Goal: Transaction & Acquisition: Obtain resource

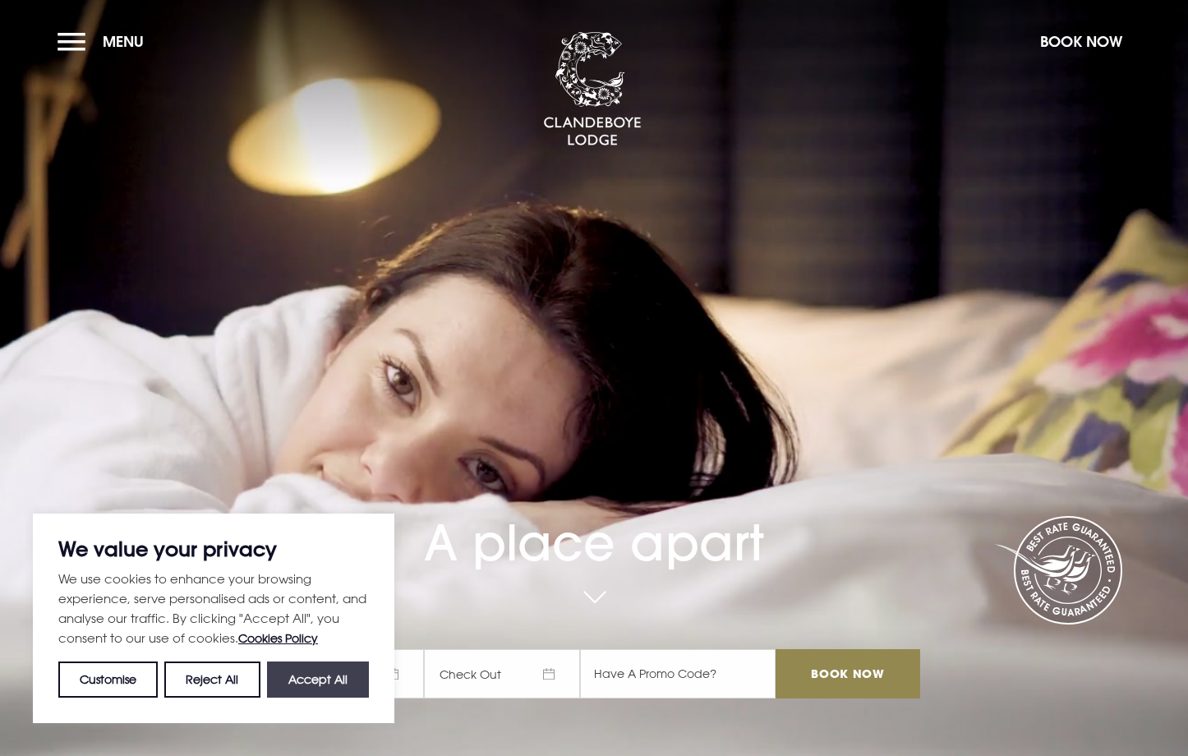
click at [329, 677] on button "Accept All" at bounding box center [318, 680] width 102 height 36
checkbox input "true"
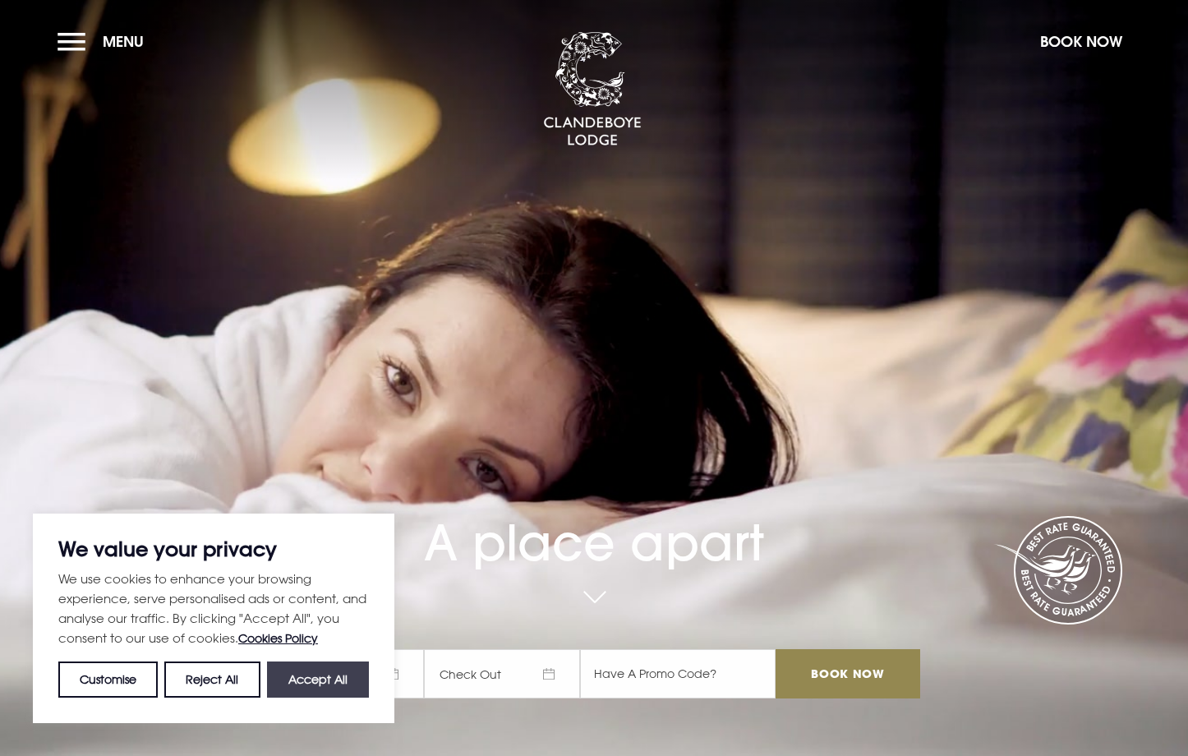
checkbox input "true"
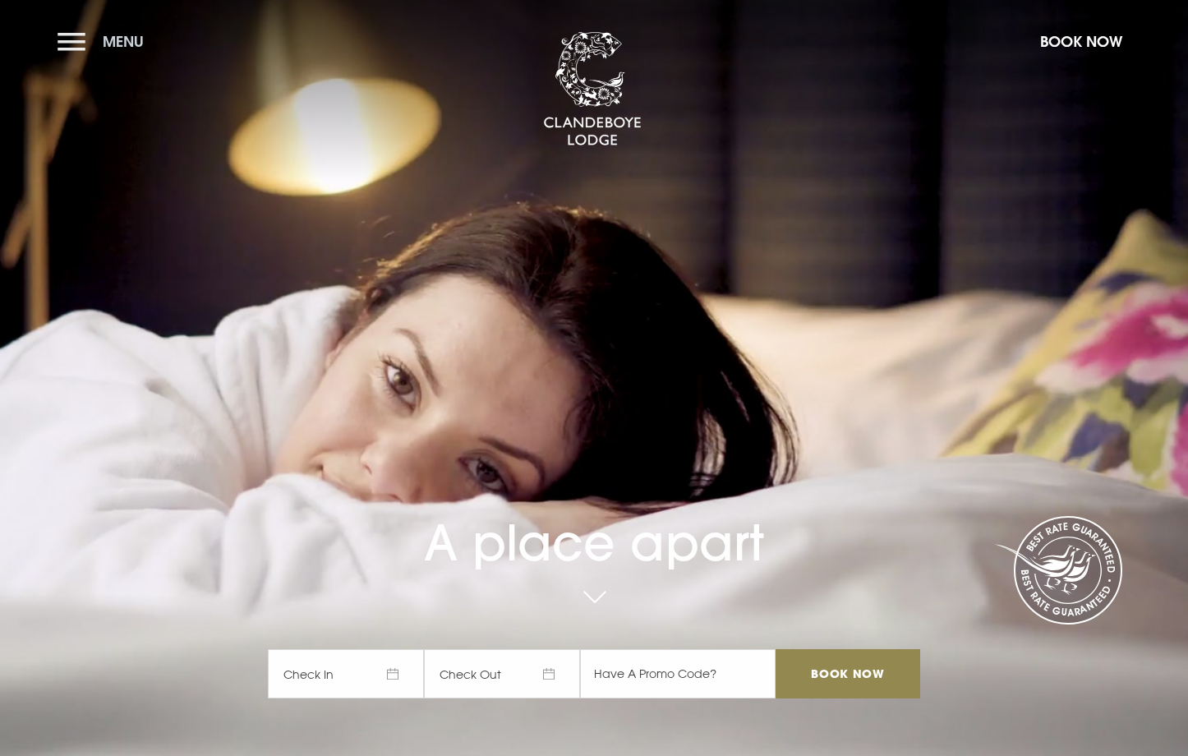
click at [75, 32] on button "Menu" at bounding box center [105, 41] width 95 height 35
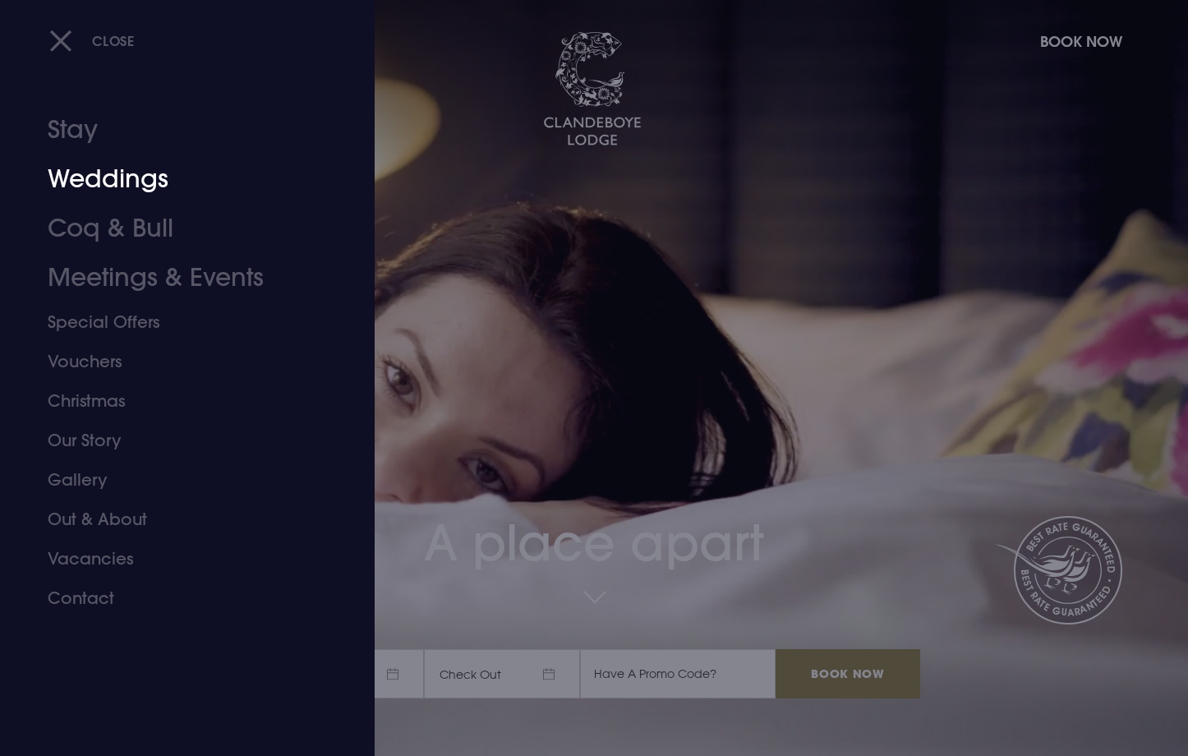
click at [108, 172] on link "Weddings" at bounding box center [178, 179] width 260 height 49
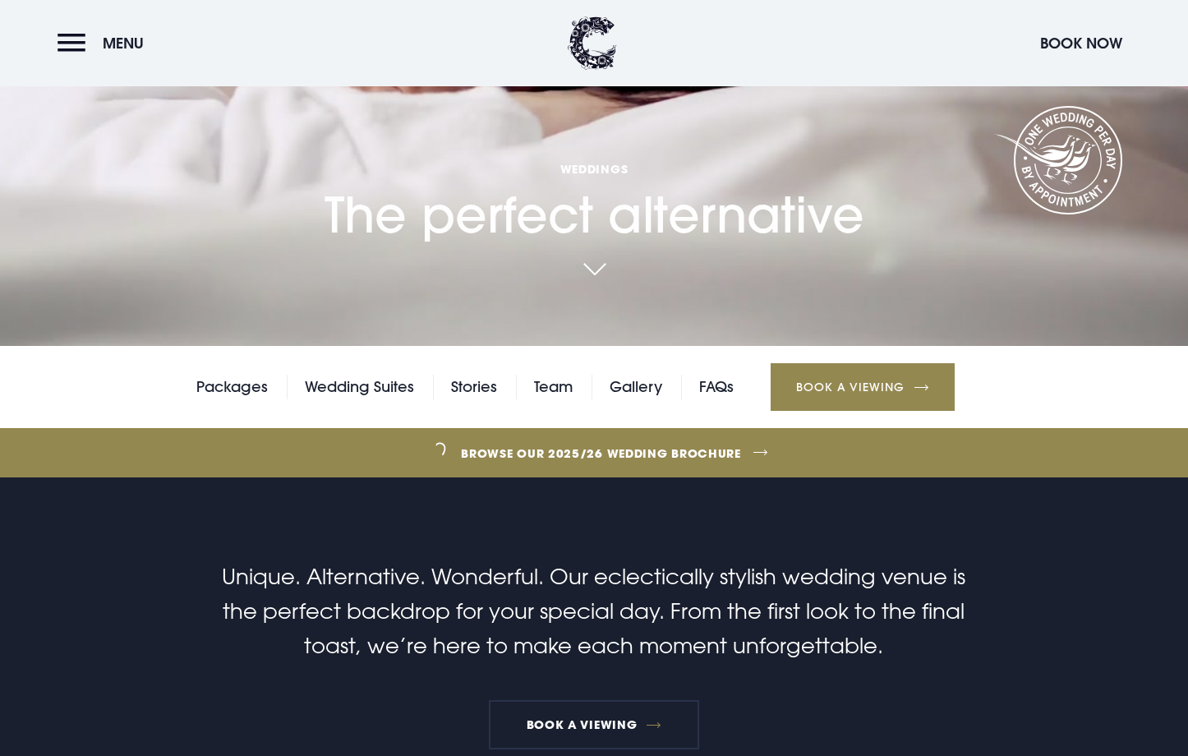
scroll to position [411, 0]
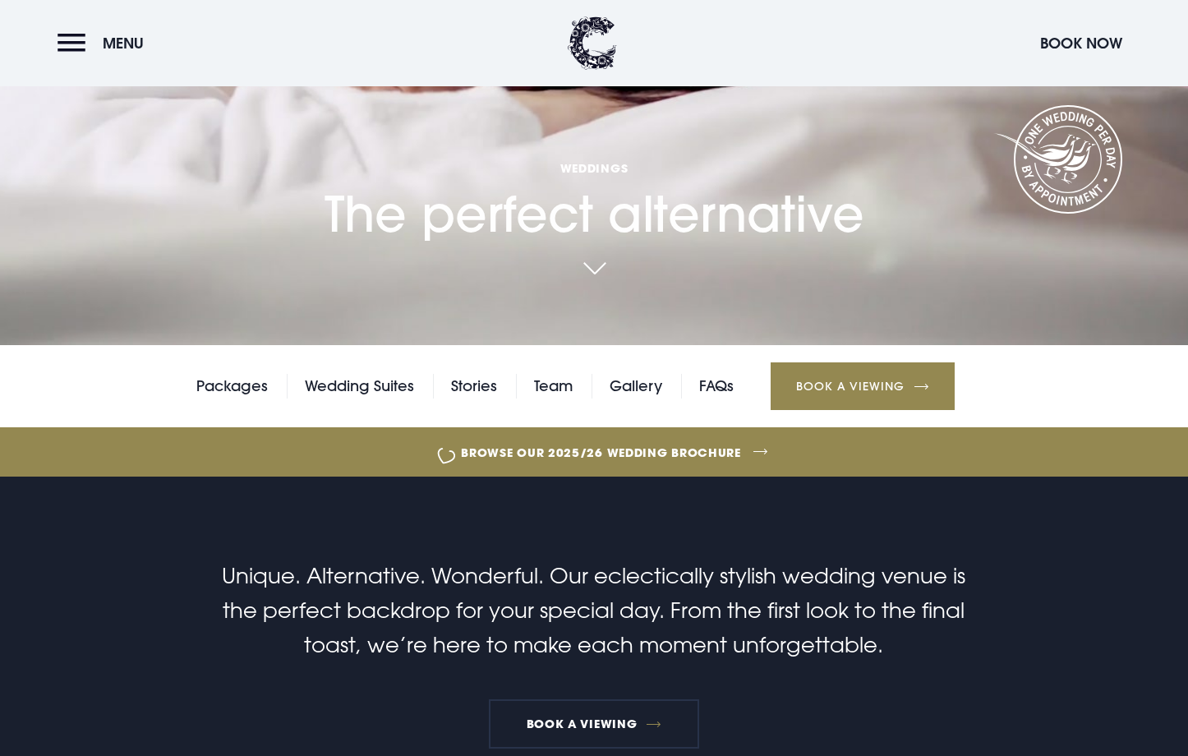
click at [620, 444] on link "Browse our 2025/26 wedding brochure" at bounding box center [601, 453] width 2657 height 62
click at [81, 41] on button "Menu" at bounding box center [105, 42] width 95 height 35
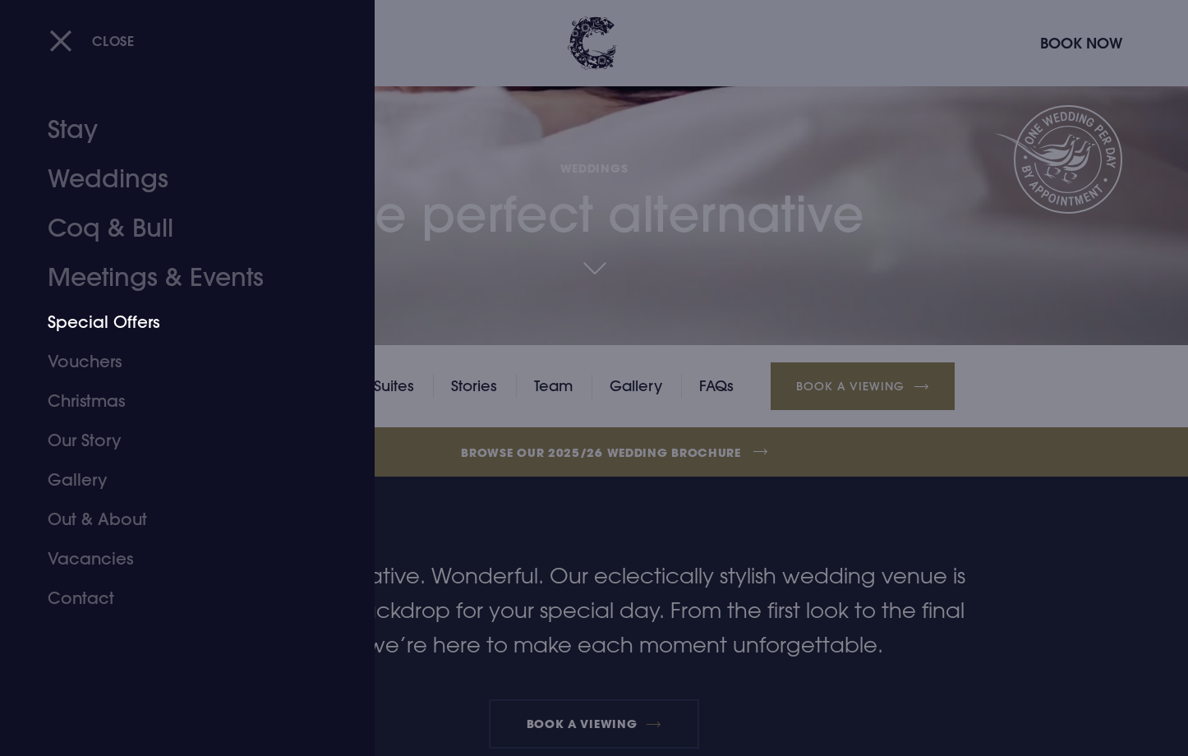
click at [92, 321] on link "Special Offers" at bounding box center [178, 321] width 260 height 39
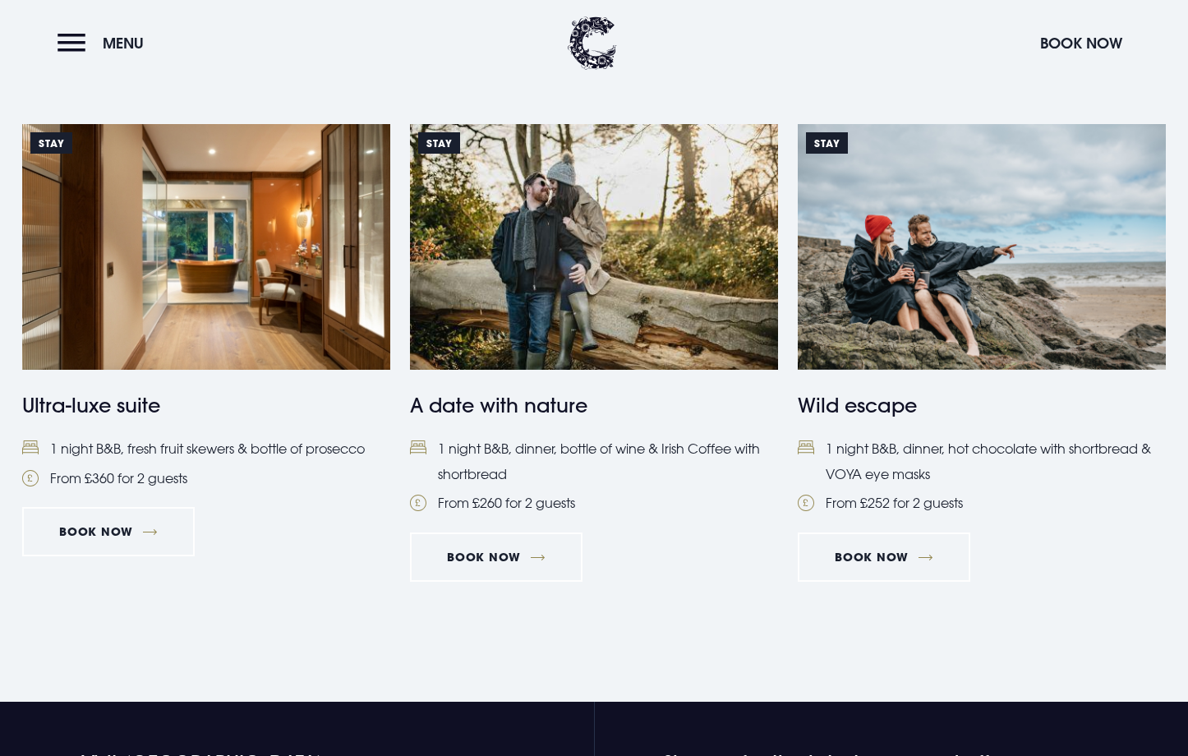
scroll to position [1562, 0]
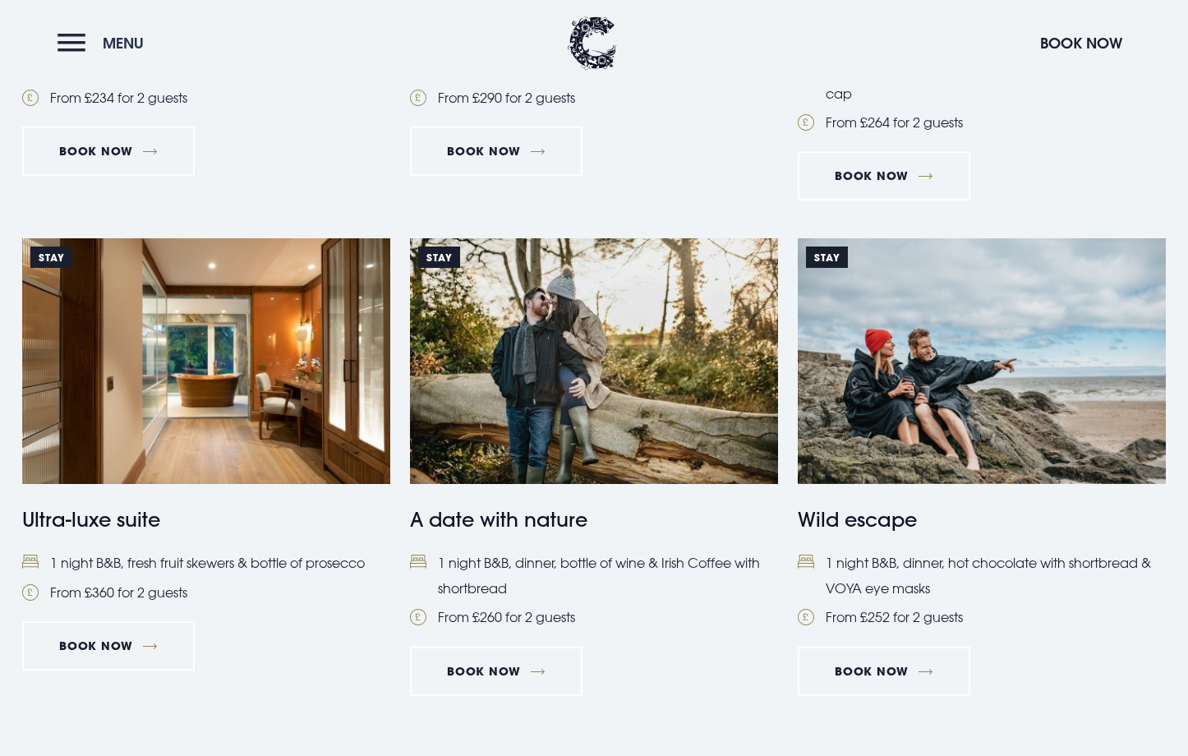
click at [81, 32] on button "Menu" at bounding box center [105, 42] width 95 height 35
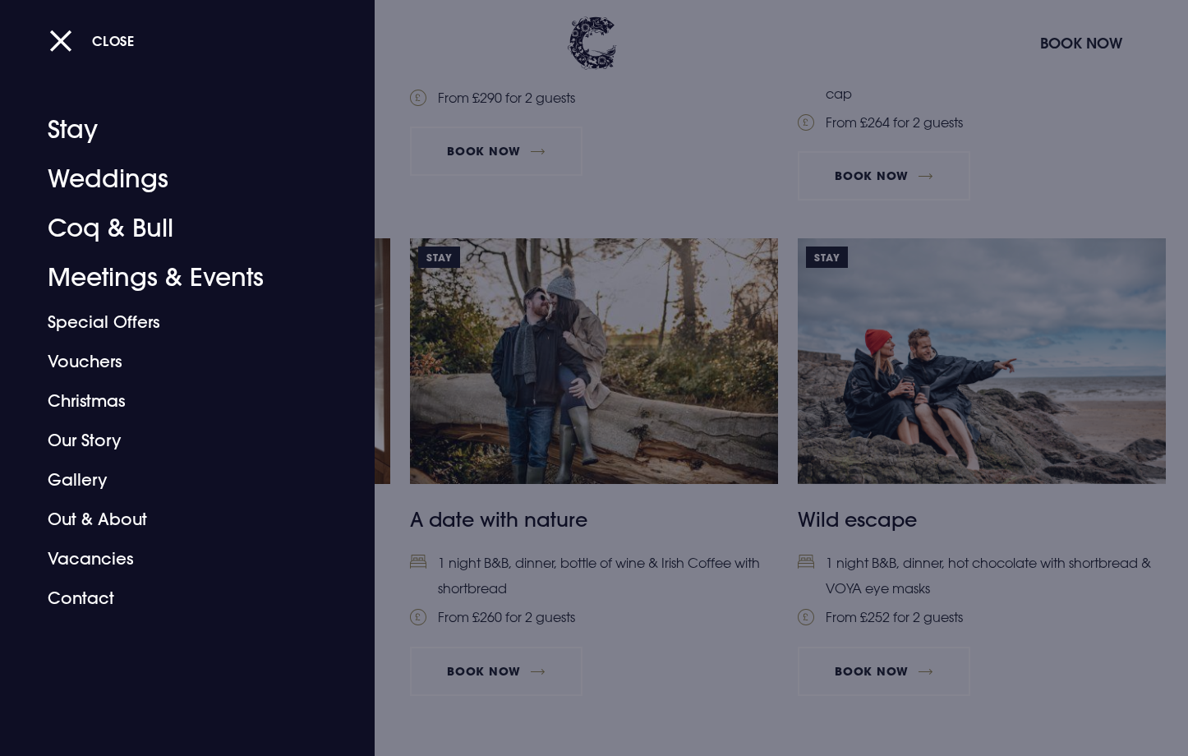
click at [81, 32] on button "Close" at bounding box center [91, 41] width 85 height 34
